Goal: Find specific page/section: Find specific page/section

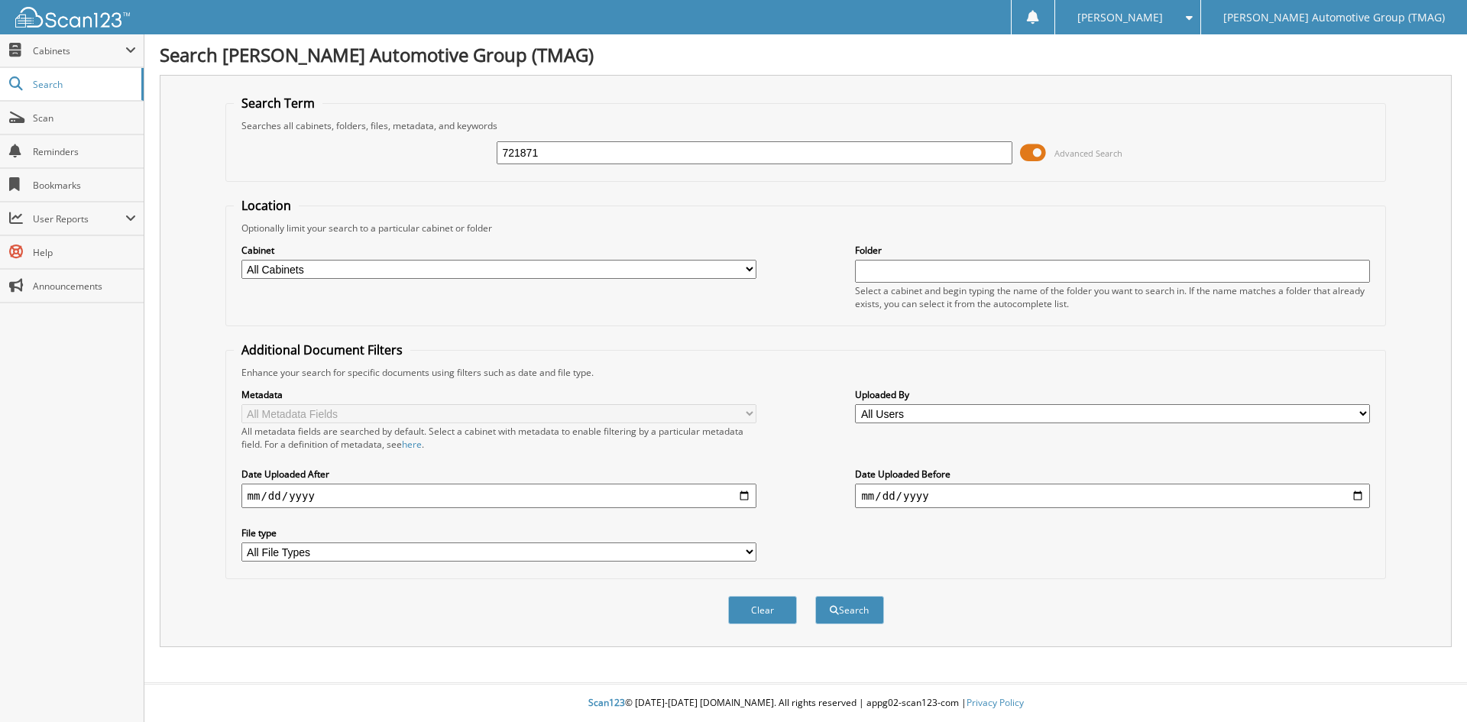
type input "721871"
click at [815, 596] on button "Search" at bounding box center [849, 610] width 69 height 28
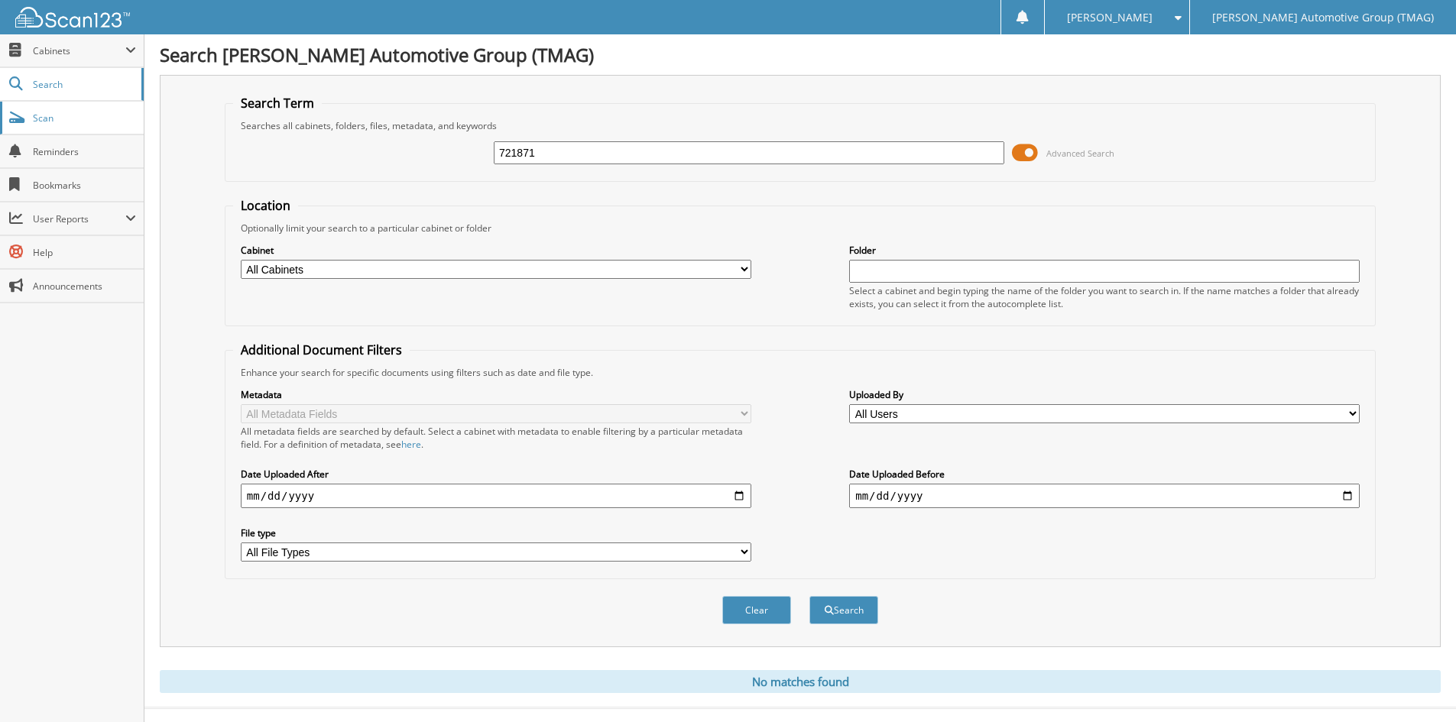
click at [77, 125] on link "Scan" at bounding box center [72, 118] width 144 height 33
